Goal: Browse casually

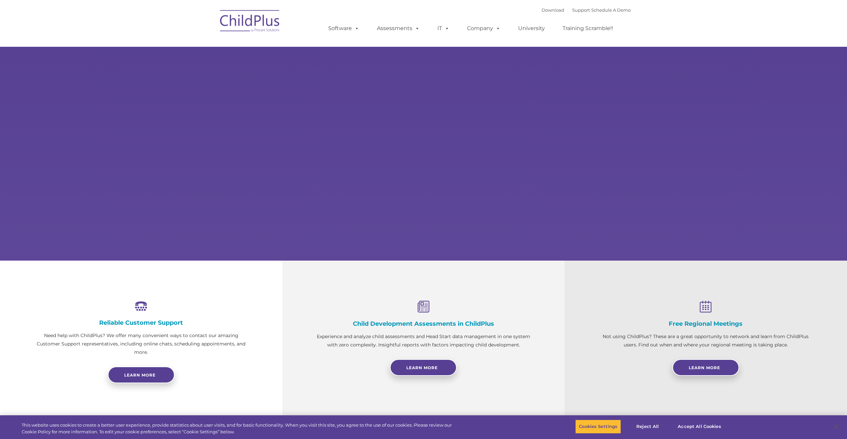
select select "MEDIUM"
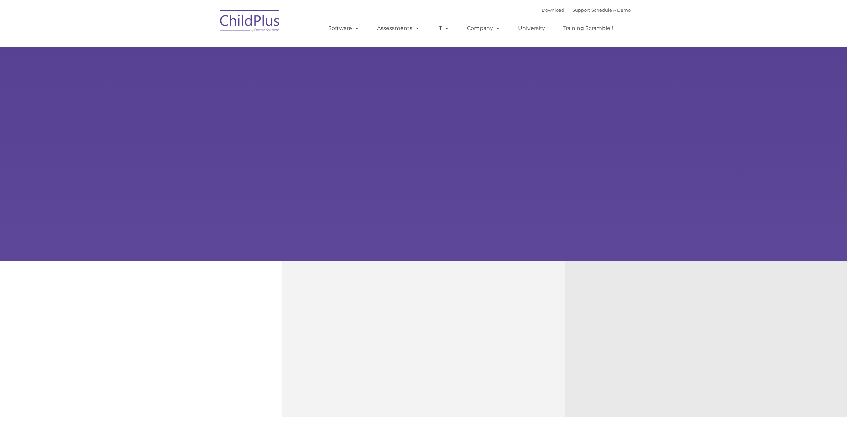
type input ""
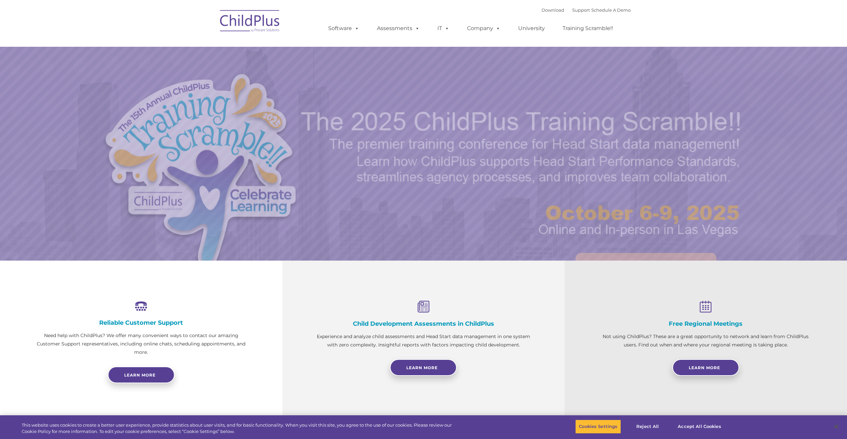
select select "MEDIUM"
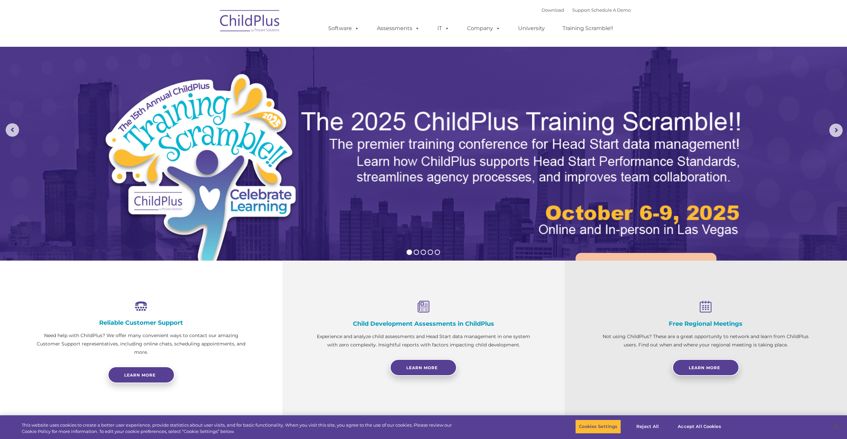
click at [257, 21] on img at bounding box center [250, 21] width 67 height 33
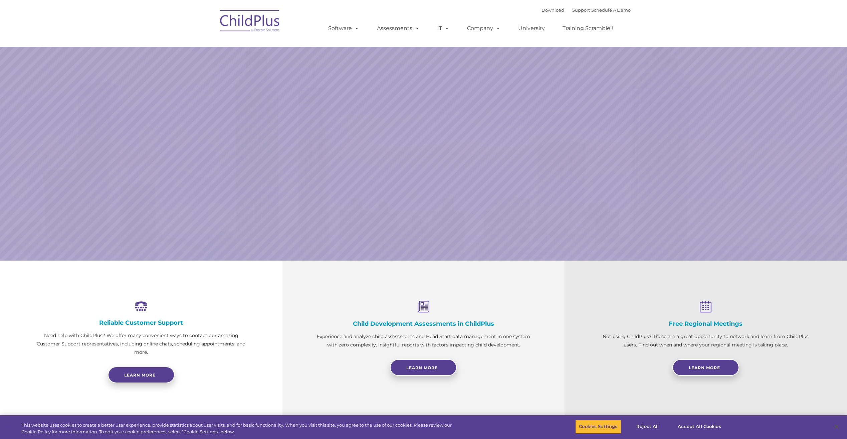
select select "MEDIUM"
